Goal: Information Seeking & Learning: Understand process/instructions

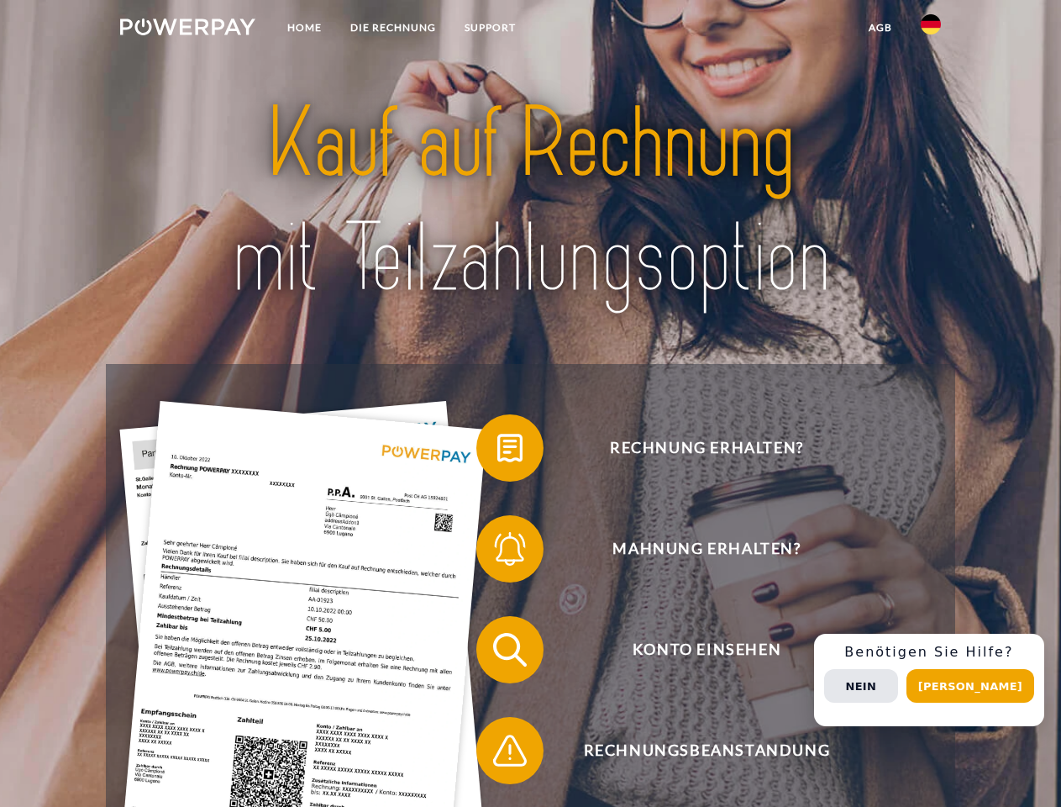
click at [187, 29] on img at bounding box center [187, 26] width 135 height 17
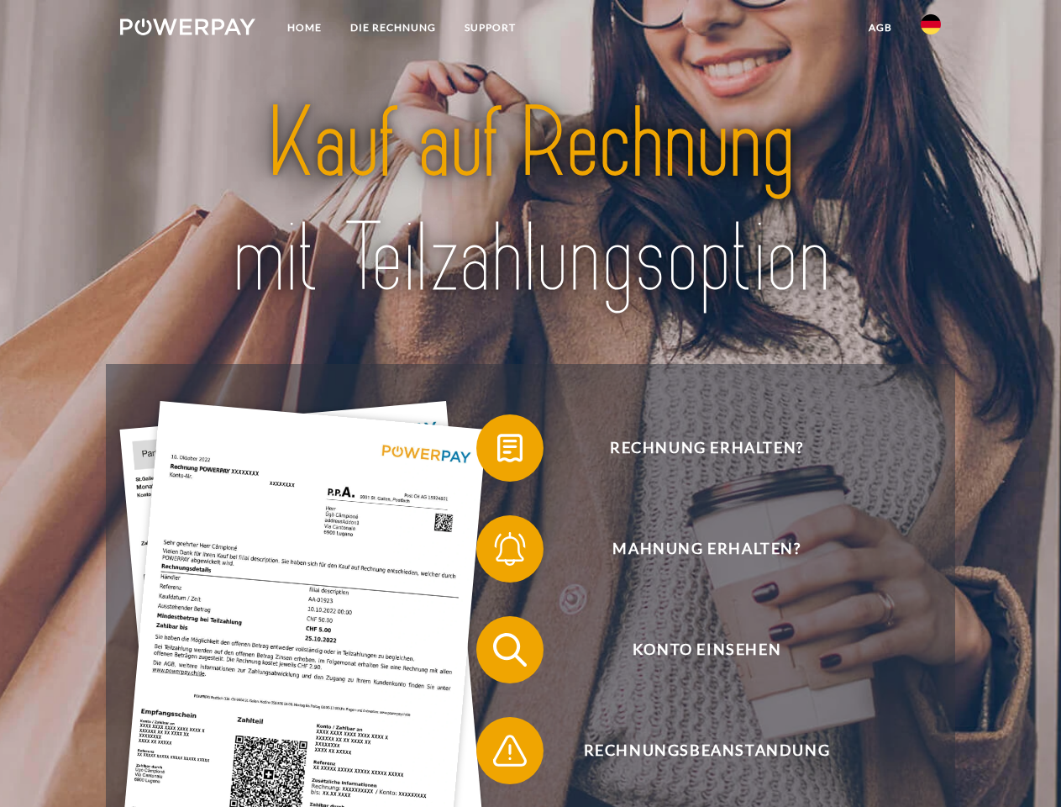
click at [931, 29] on img at bounding box center [931, 24] width 20 height 20
click at [880, 28] on link "agb" at bounding box center [881, 28] width 52 height 30
click at [497, 451] on span at bounding box center [485, 448] width 84 height 84
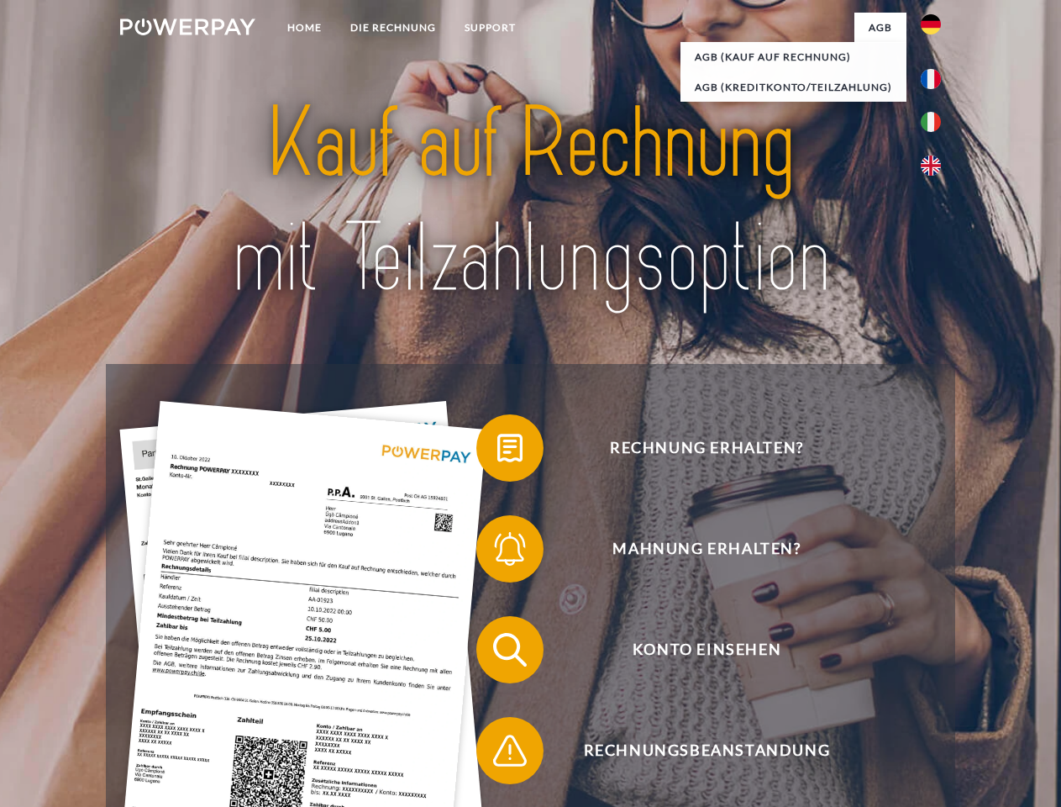
click at [497, 552] on div "Rechnung erhalten? Mahnung erhalten? Konto einsehen" at bounding box center [530, 700] width 849 height 672
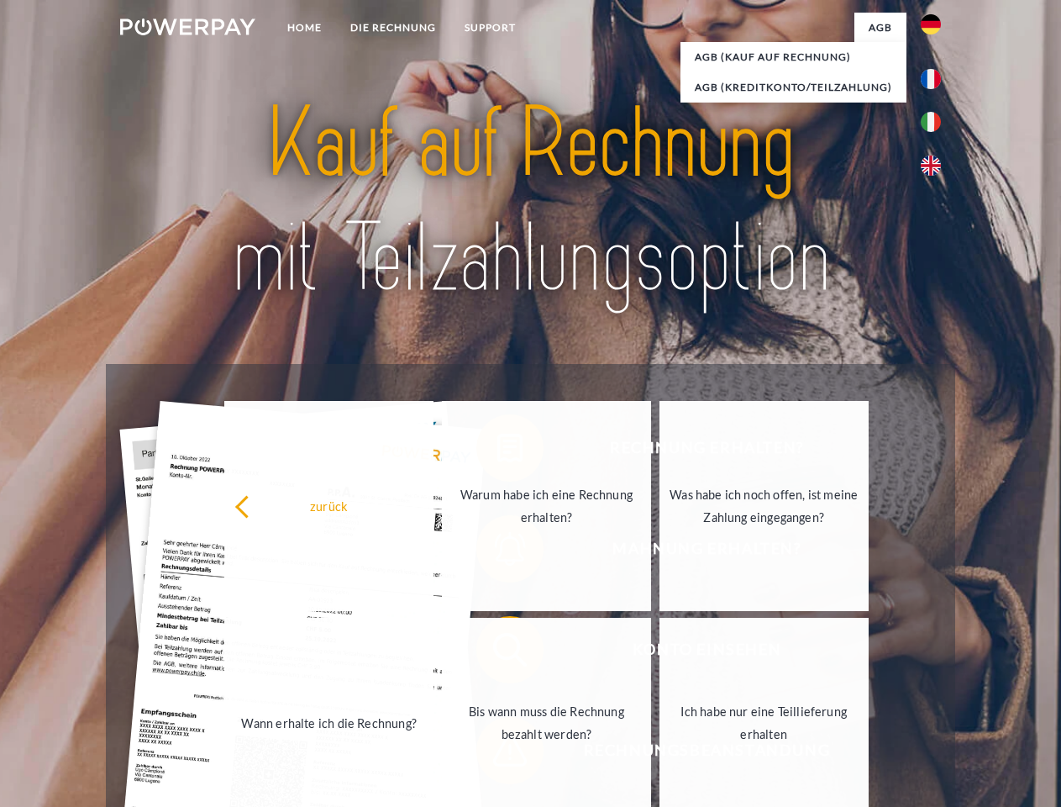
click at [497, 653] on link "Bis wann muss die Rechnung bezahlt werden?" at bounding box center [546, 723] width 209 height 210
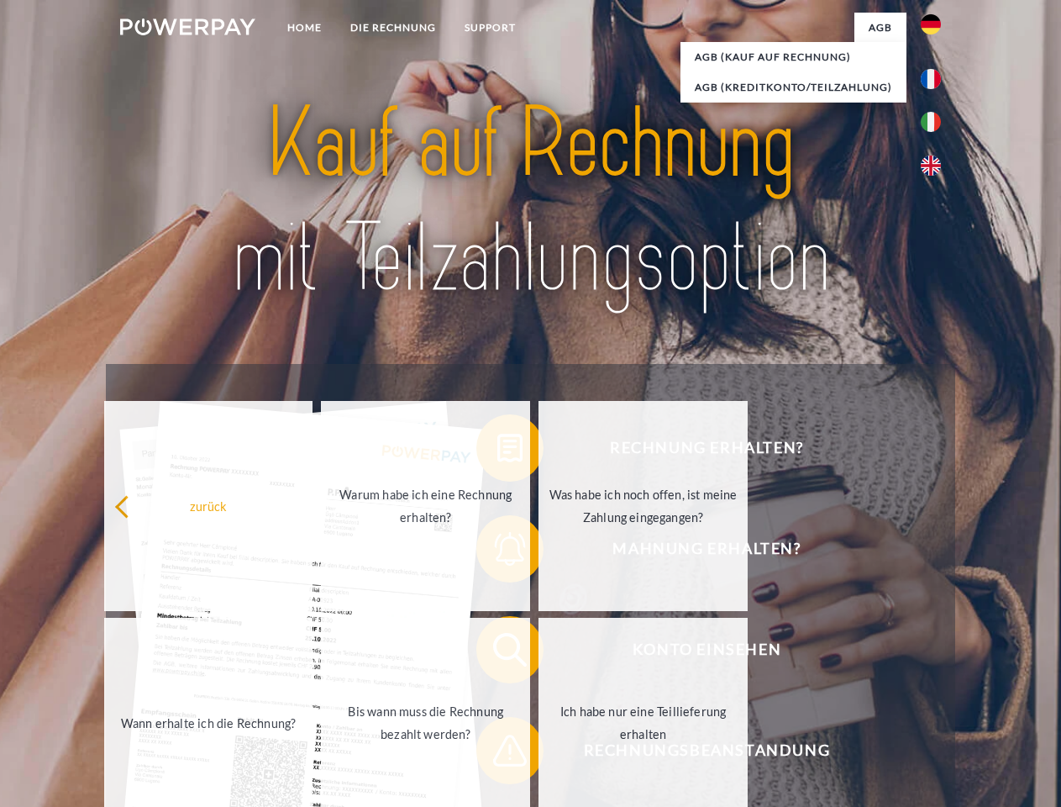
click at [497, 754] on span at bounding box center [485, 750] width 84 height 84
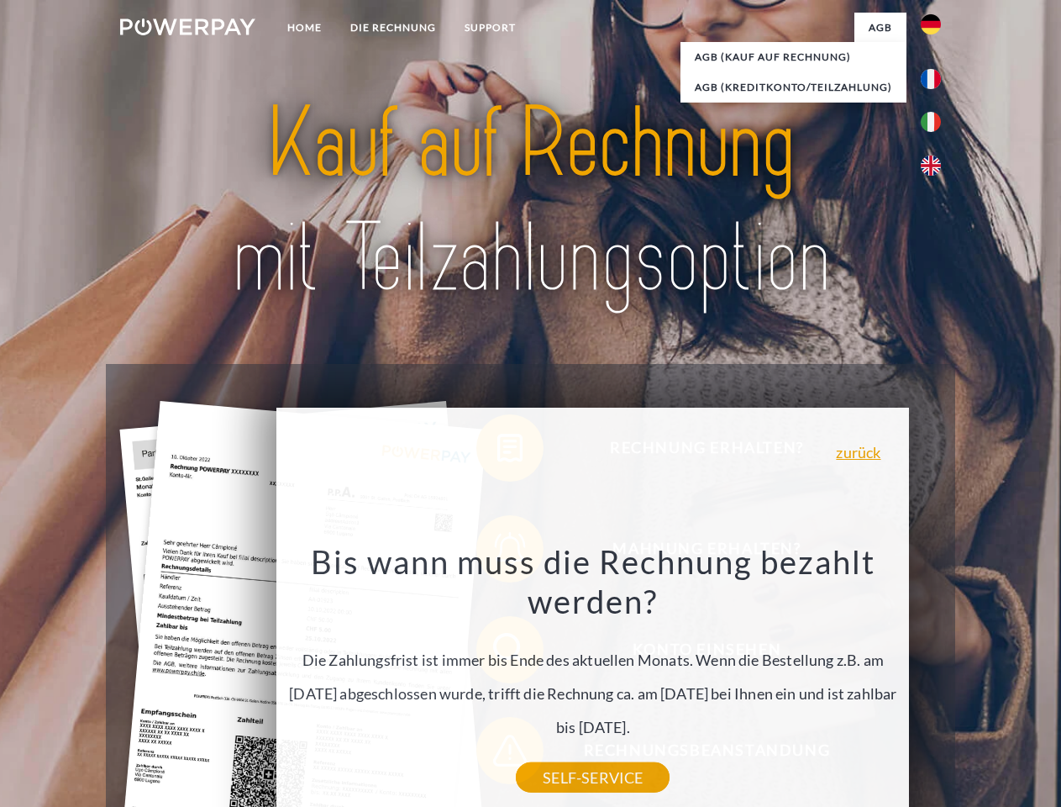
click at [935, 680] on div "Rechnung erhalten? Mahnung erhalten? Konto einsehen" at bounding box center [530, 700] width 849 height 672
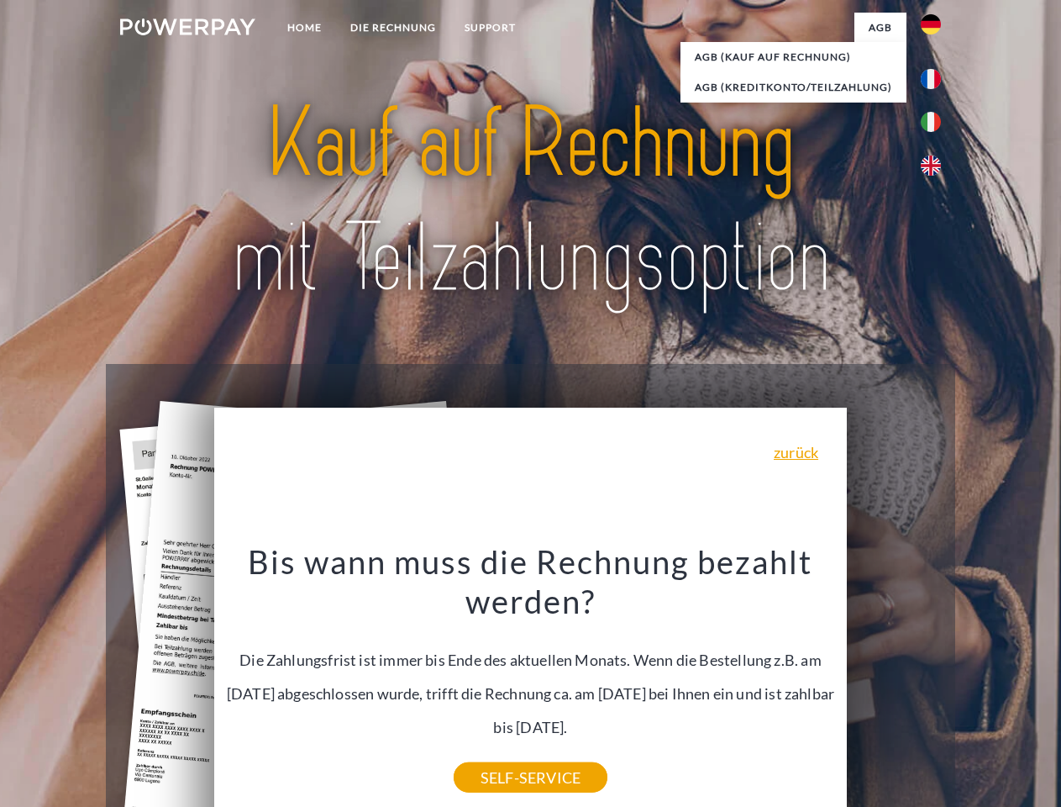
click at [894, 683] on span "Konto einsehen" at bounding box center [707, 649] width 412 height 67
click at [976, 686] on header "Home DIE RECHNUNG SUPPORT" at bounding box center [530, 580] width 1061 height 1160
